Goal: Browse casually

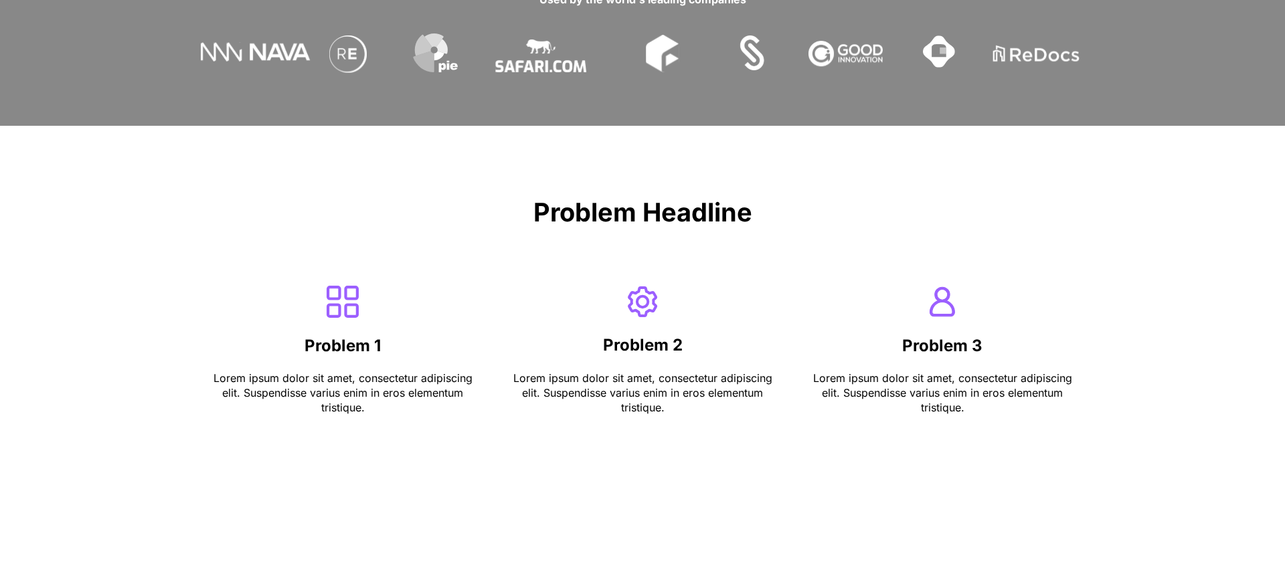
scroll to position [698, 0]
click at [713, 472] on div at bounding box center [642, 306] width 963 height 365
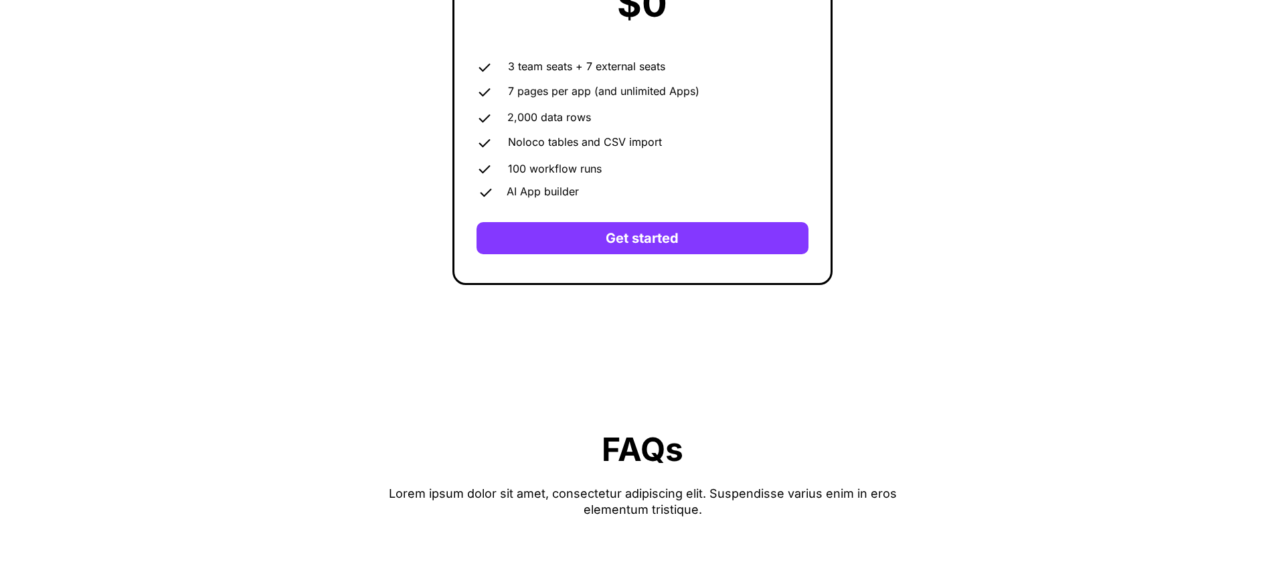
scroll to position [3922, 0]
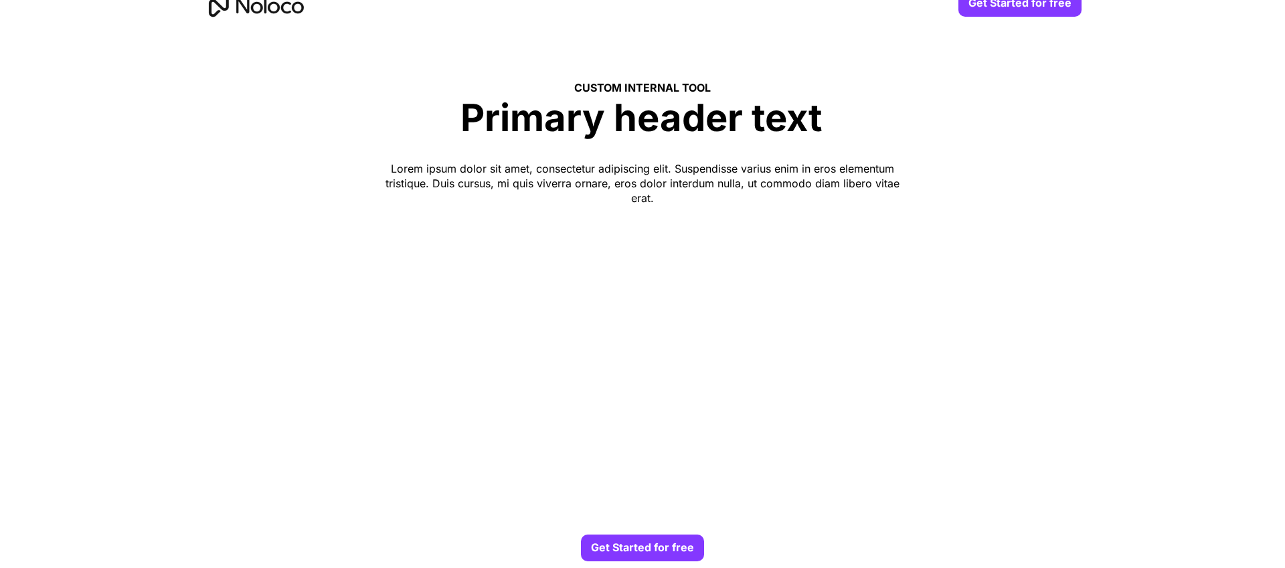
scroll to position [0, 0]
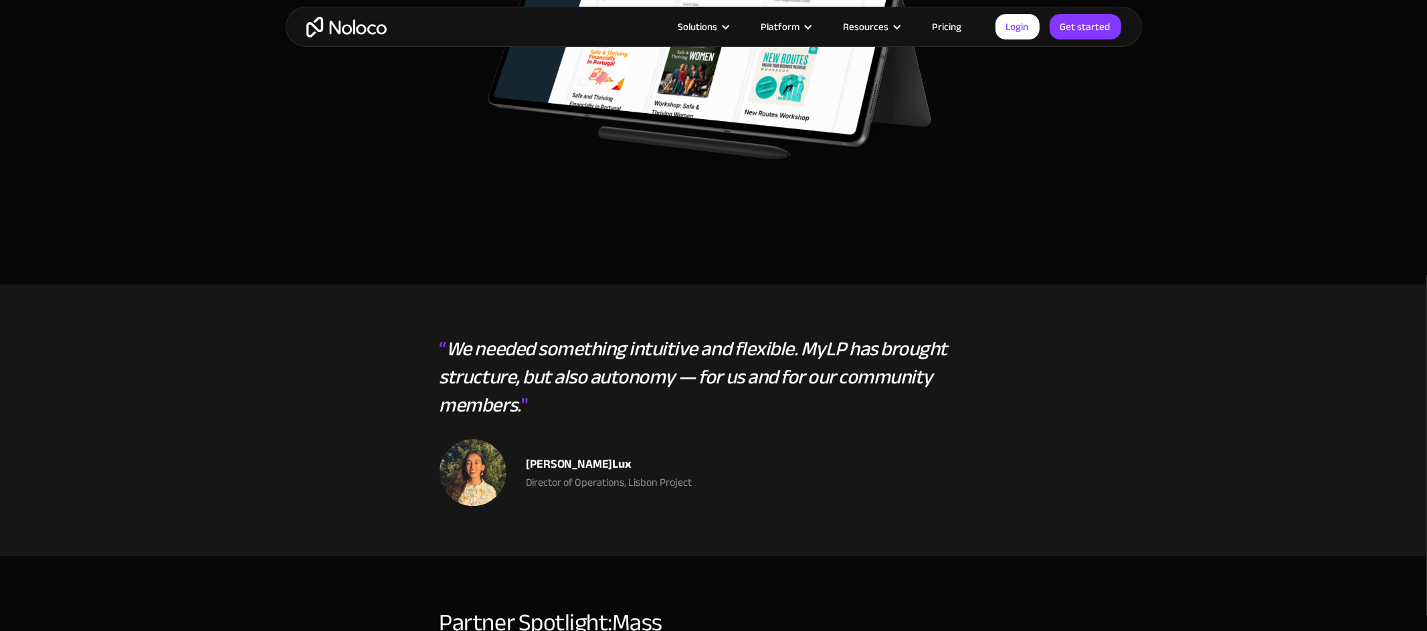
scroll to position [2786, 0]
